Goal: Find contact information: Find contact information

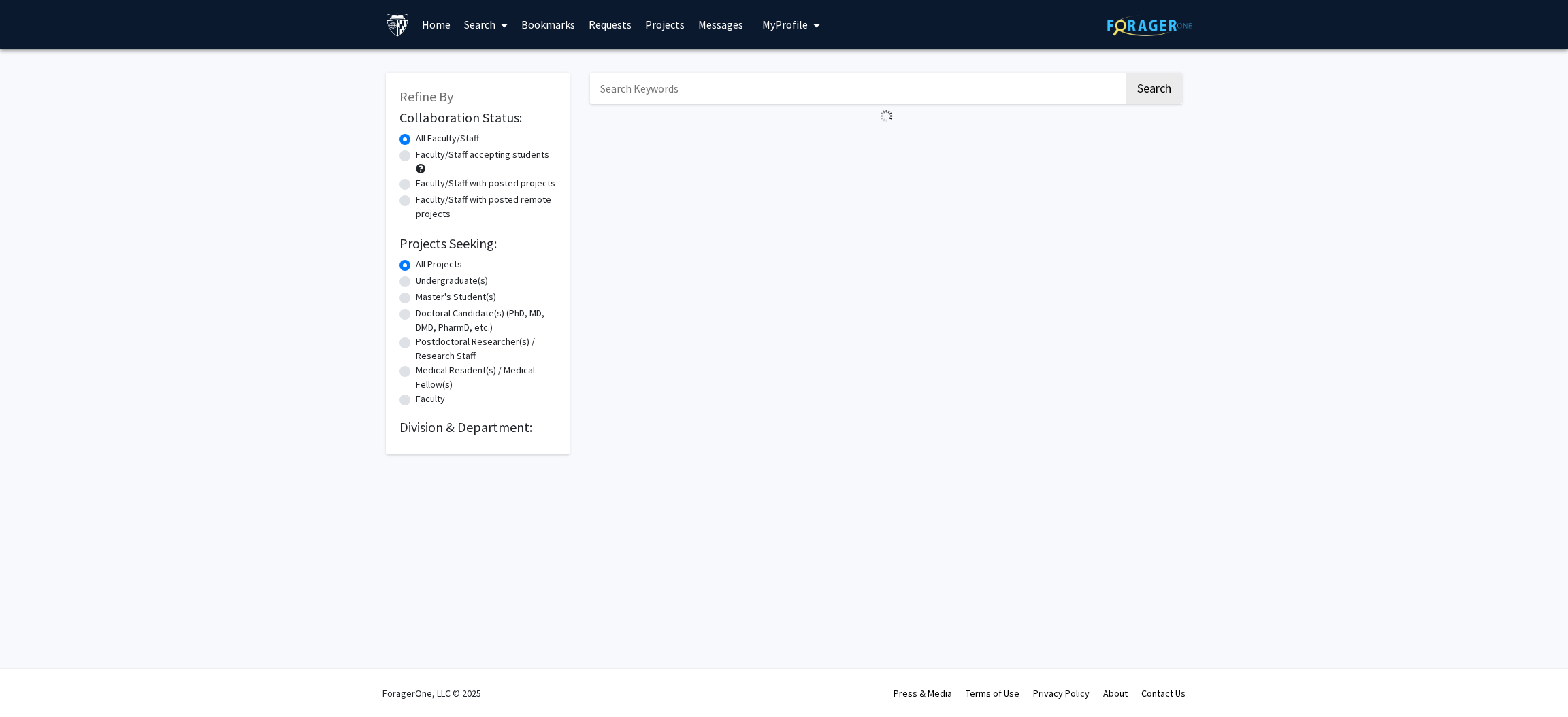
click at [660, 84] on input "Search Keywords" at bounding box center [858, 89] width 534 height 31
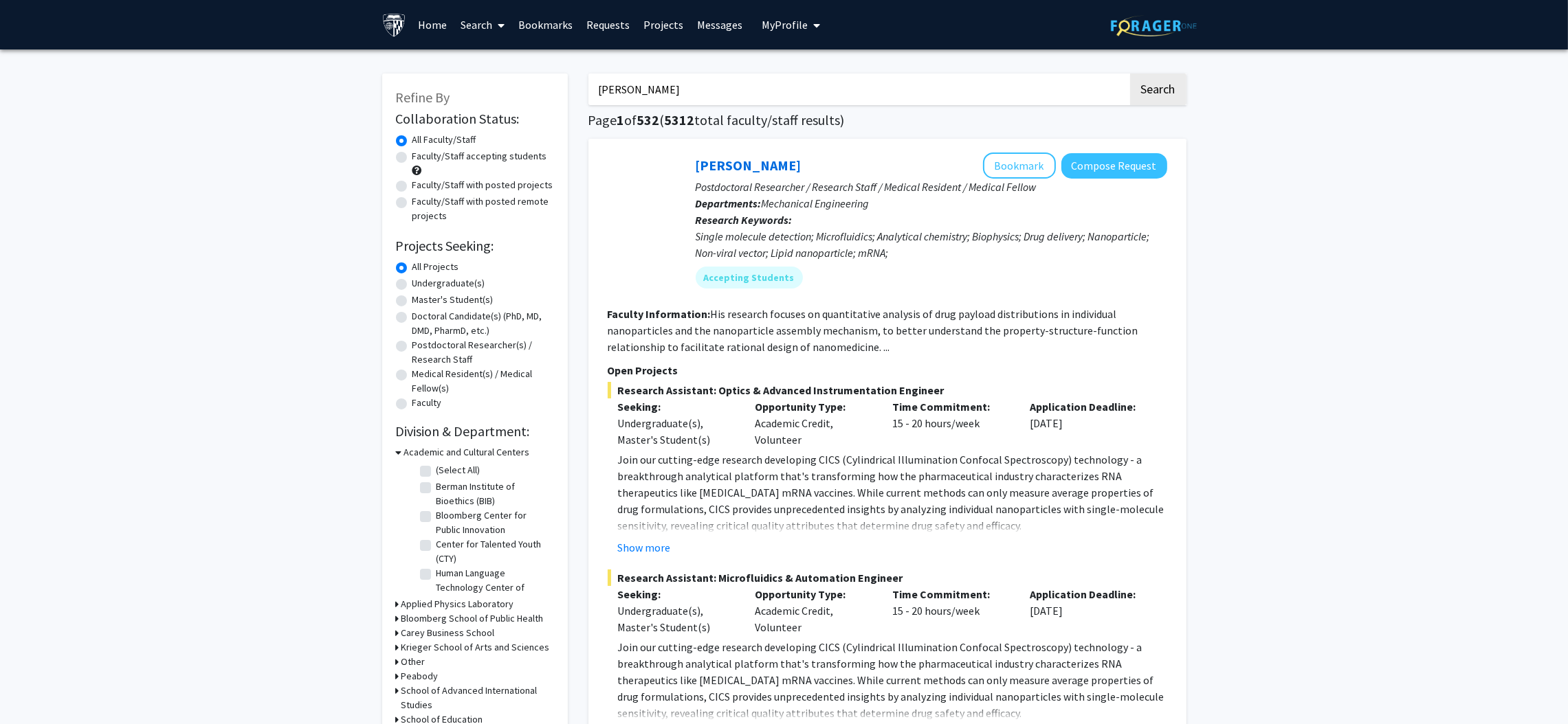
type input "[PERSON_NAME]"
click at [1130, 74] on button "Search" at bounding box center [1159, 90] width 56 height 32
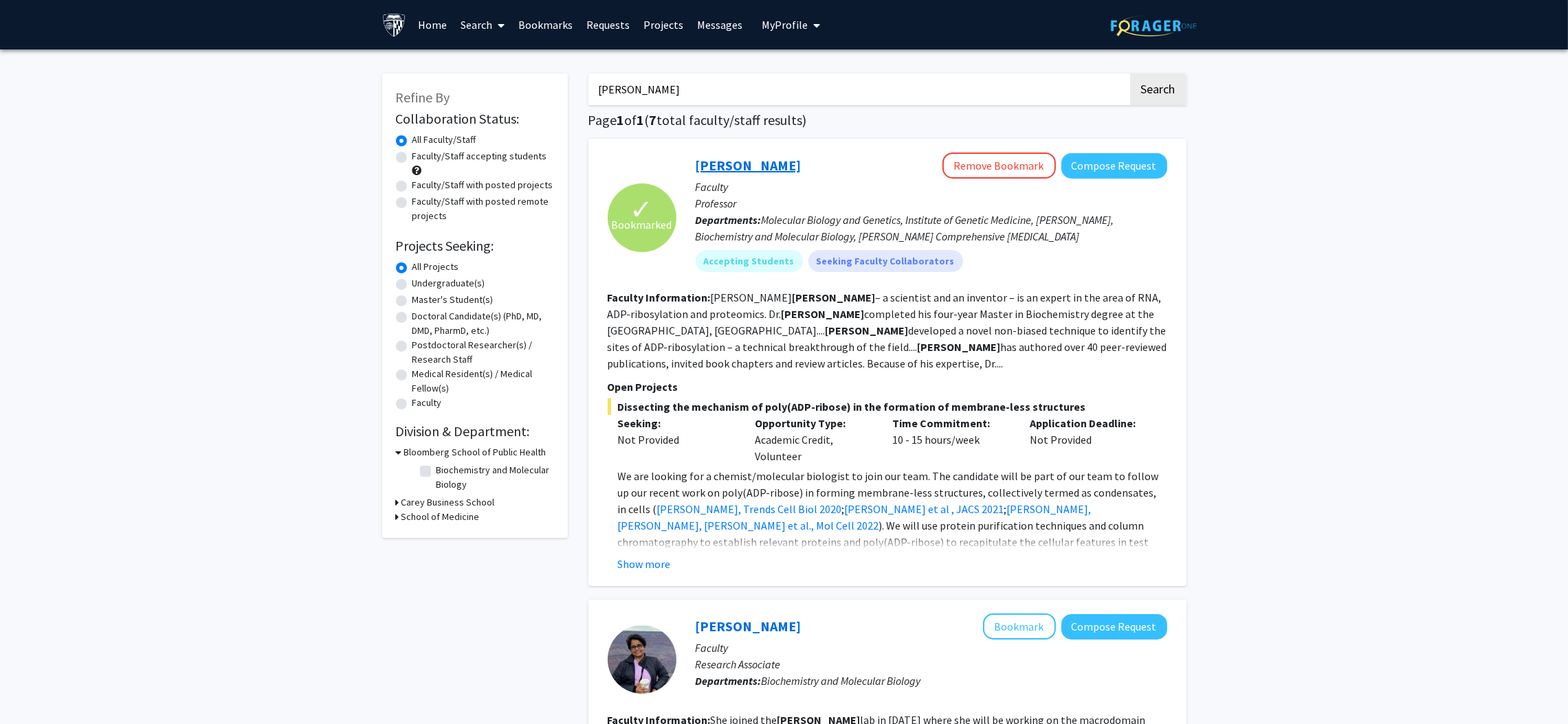
click at [796, 169] on link "[PERSON_NAME]" at bounding box center [748, 165] width 105 height 17
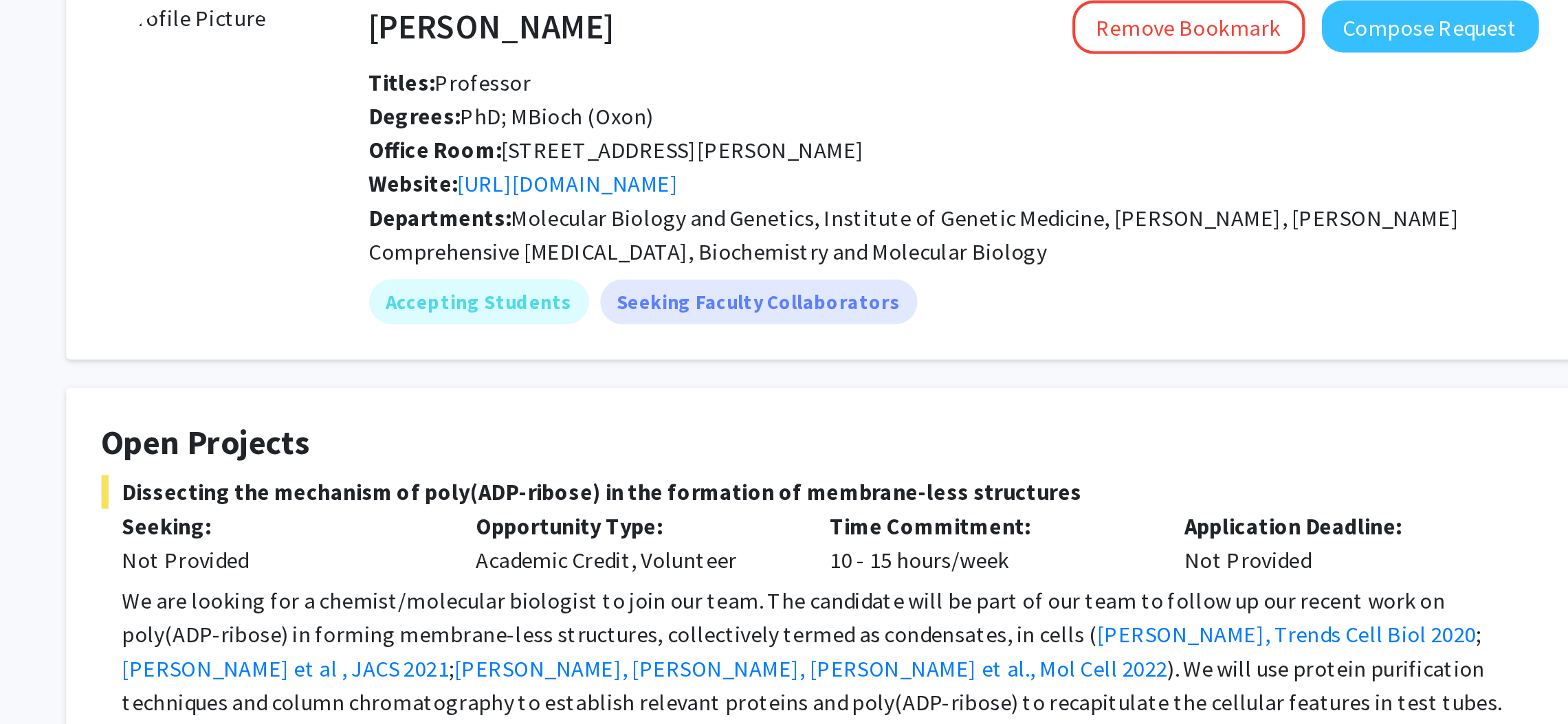
drag, startPoint x: 752, startPoint y: 151, endPoint x: 629, endPoint y: 152, distance: 123.0
click at [629, 152] on div "Office Room: [STREET_ADDRESS][PERSON_NAME]" at bounding box center [850, 149] width 591 height 17
copy span "[STREET_ADDRESS][PERSON_NAME]"
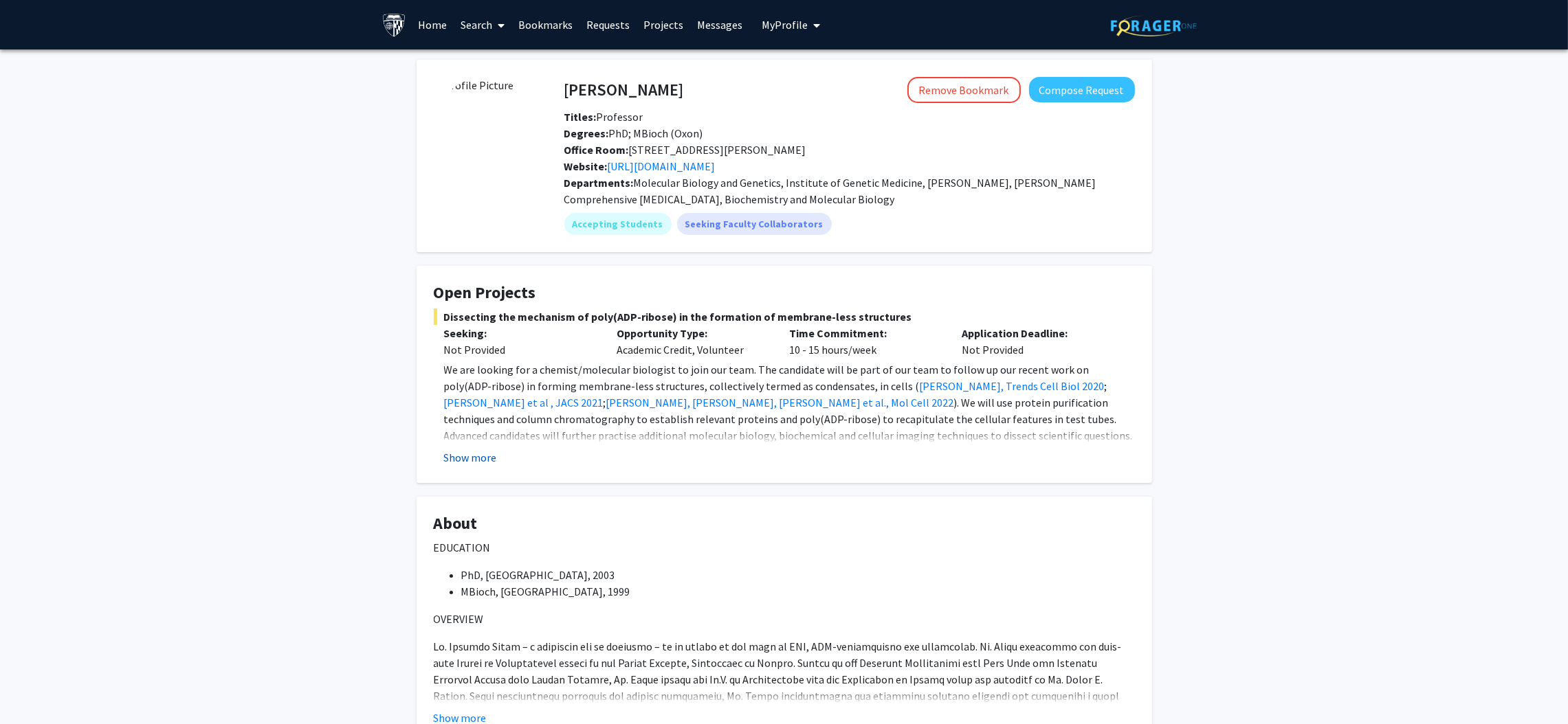
click at [494, 457] on button "Show more" at bounding box center [471, 457] width 53 height 17
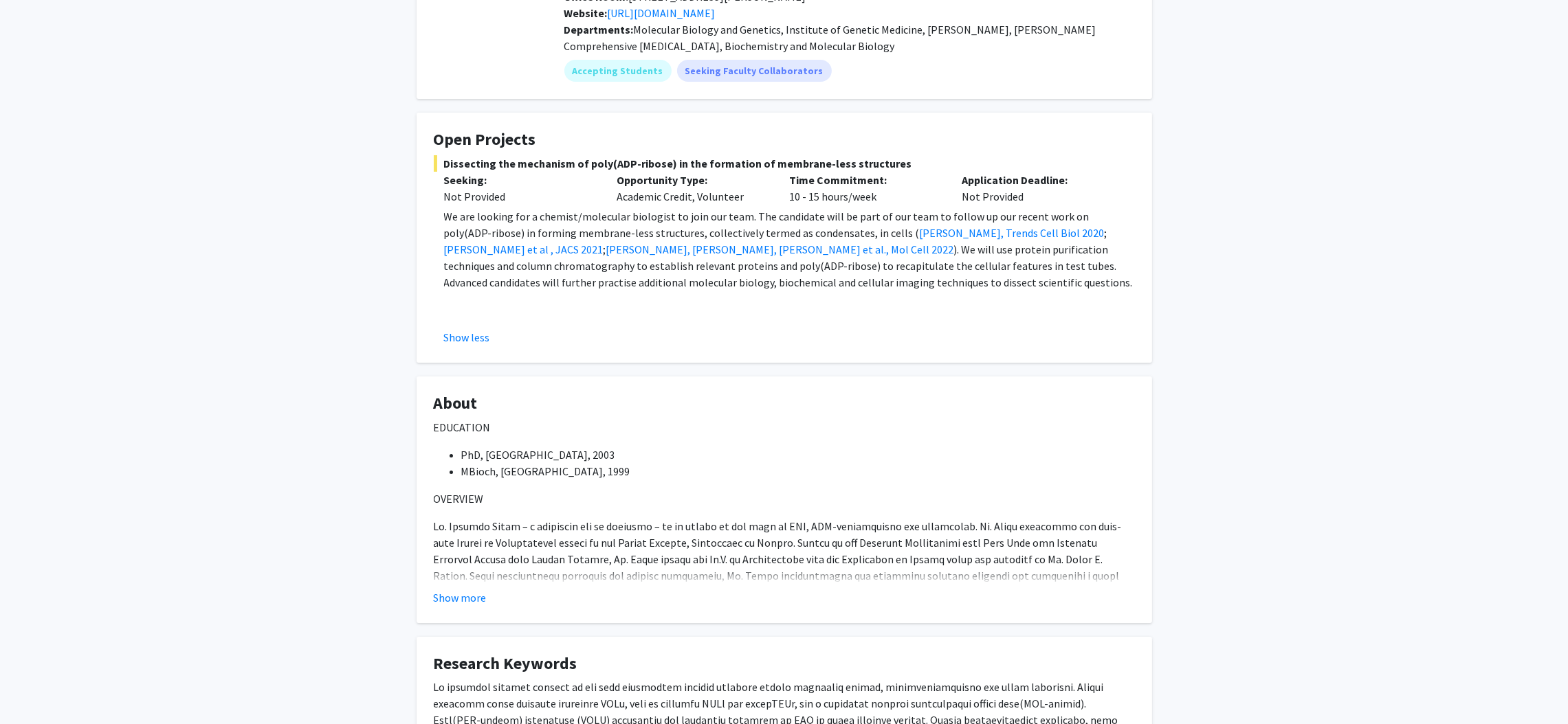
scroll to position [618, 0]
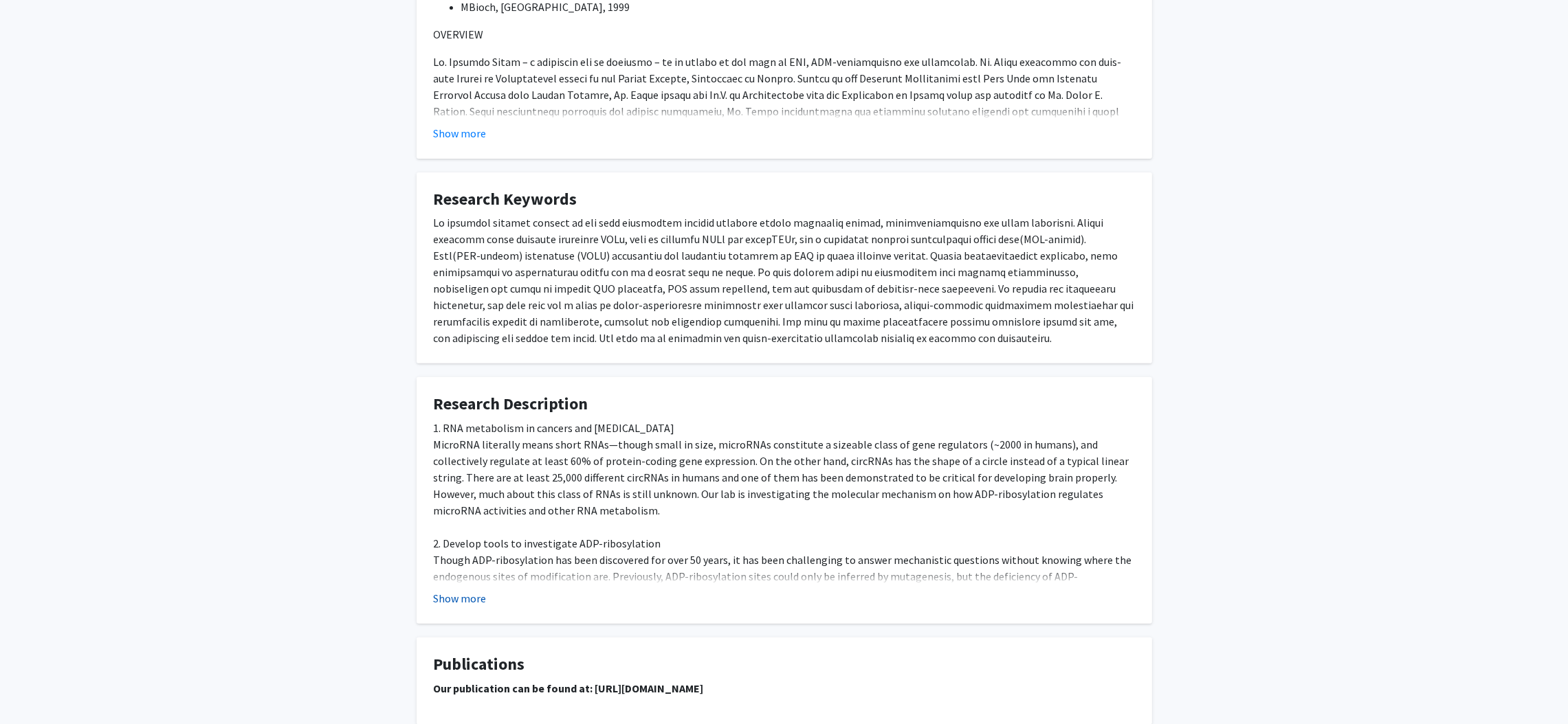
click at [468, 604] on button "Show more" at bounding box center [460, 599] width 53 height 17
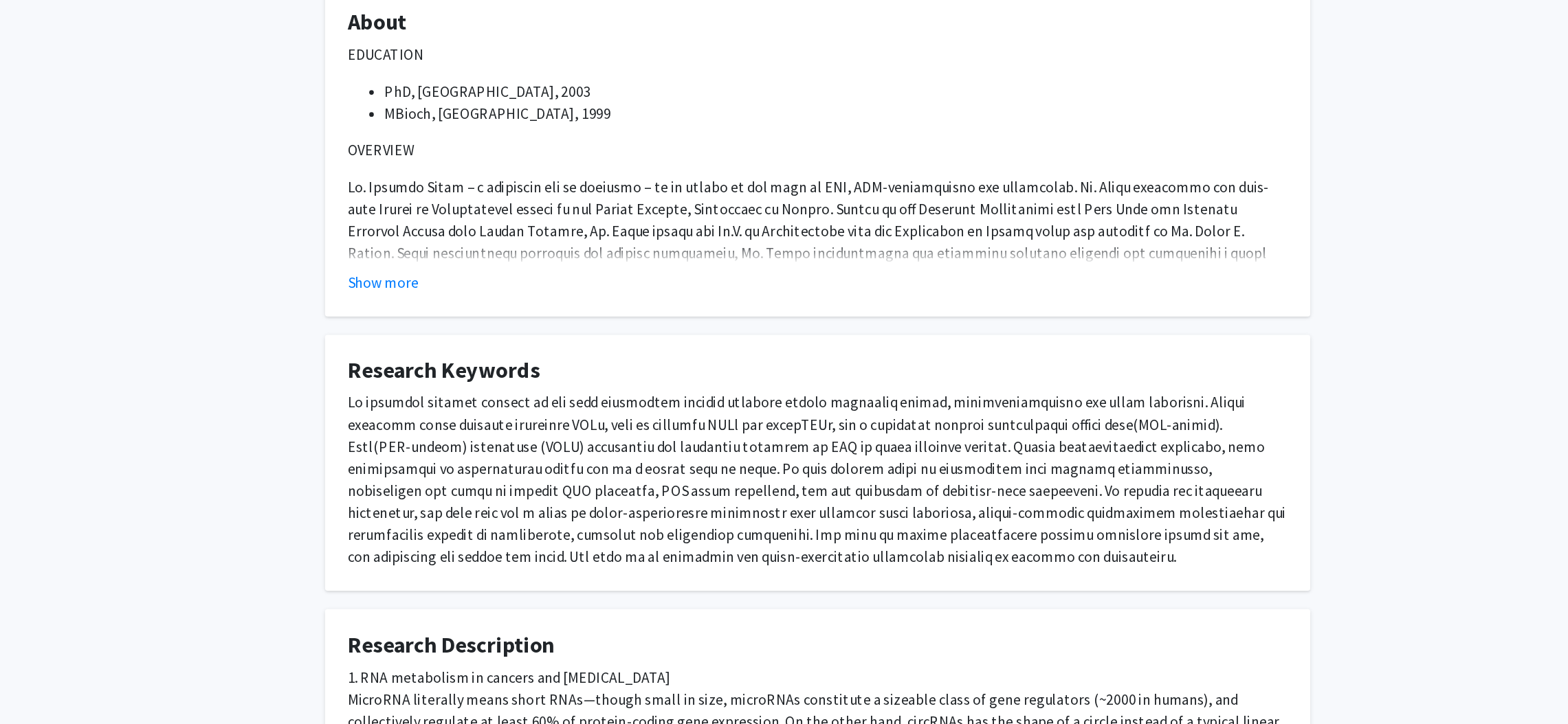
scroll to position [412, 0]
